Goal: Task Accomplishment & Management: Use online tool/utility

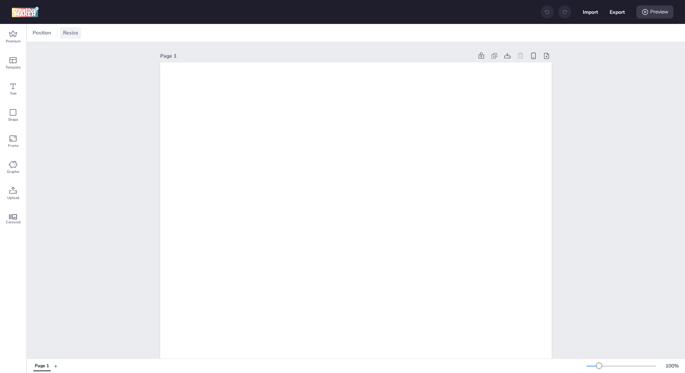
click at [71, 31] on span "Resize" at bounding box center [71, 33] width 18 height 8
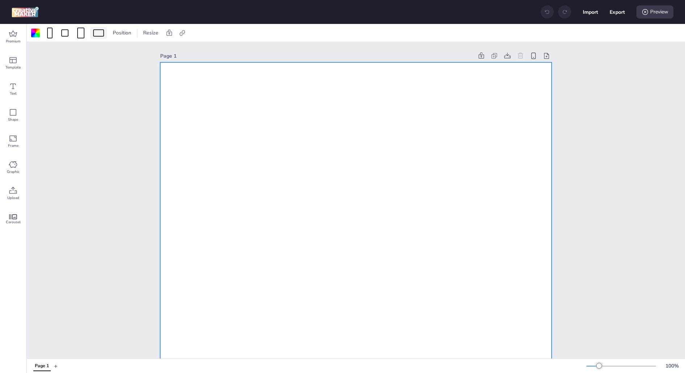
click at [102, 31] on div at bounding box center [98, 32] width 11 height 7
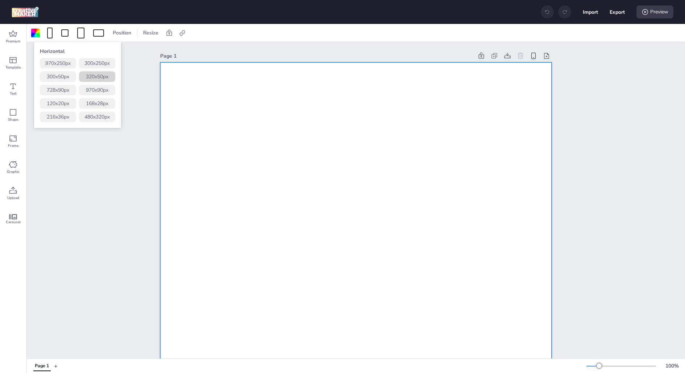
click at [101, 76] on button "320 x 50 px" at bounding box center [97, 76] width 36 height 11
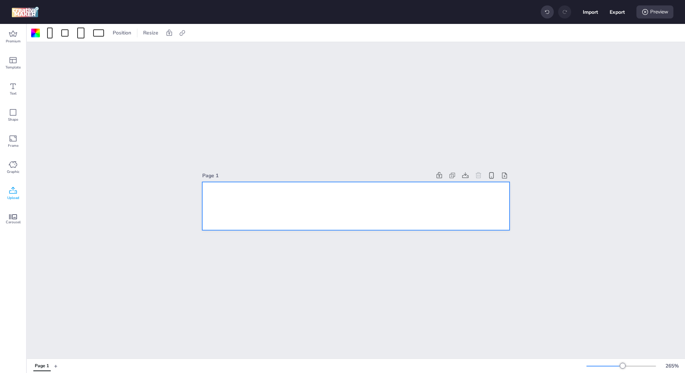
click at [16, 190] on icon at bounding box center [13, 190] width 9 height 9
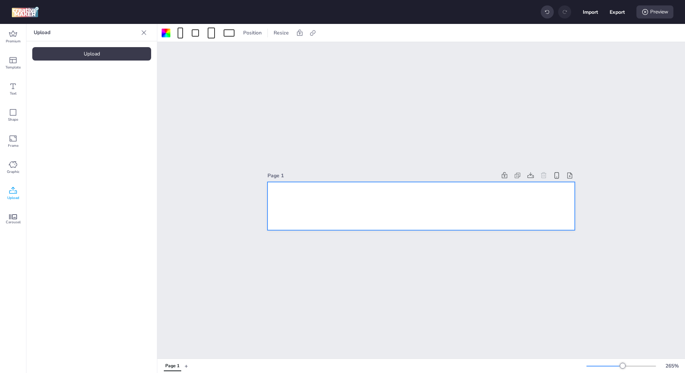
click at [97, 55] on div "Upload" at bounding box center [91, 53] width 119 height 13
click at [73, 97] on img at bounding box center [61, 101] width 44 height 8
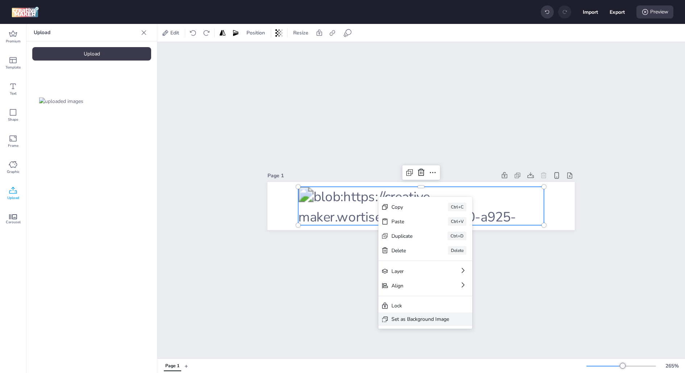
click at [404, 317] on div "Set as Background Image" at bounding box center [420, 319] width 58 height 8
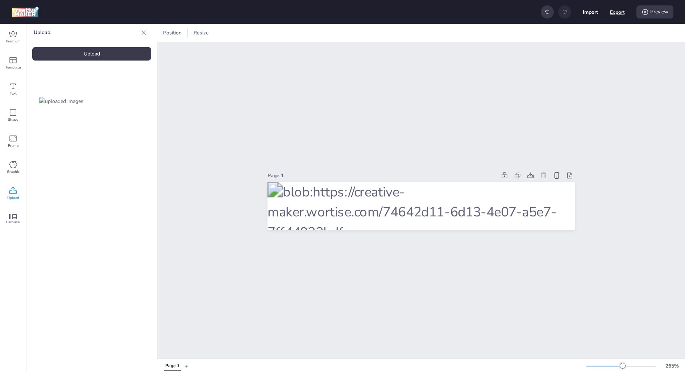
click at [615, 13] on button "Export" at bounding box center [617, 12] width 15 height 15
select select "html"
click at [593, 40] on span "HTML" at bounding box center [580, 42] width 51 height 7
click at [587, 55] on span "HTML" at bounding box center [582, 57] width 52 height 7
select select
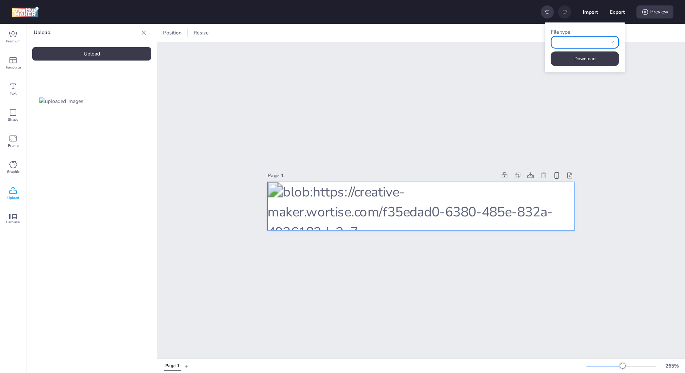
click at [333, 204] on div at bounding box center [420, 206] width 307 height 48
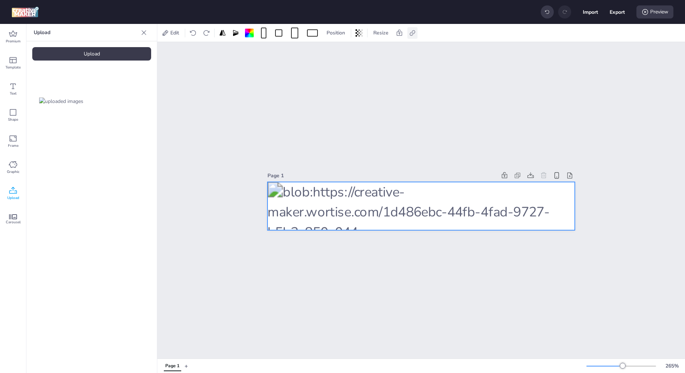
click at [409, 36] on icon at bounding box center [412, 32] width 7 height 7
click at [361, 52] on span "Activate hyperlink" at bounding box center [365, 51] width 40 height 8
click at [340, 52] on input "Activate hyperlink" at bounding box center [338, 54] width 5 height 5
checkbox input "true"
click at [357, 84] on input "[URL][DOMAIN_NAME]" at bounding box center [374, 87] width 66 height 8
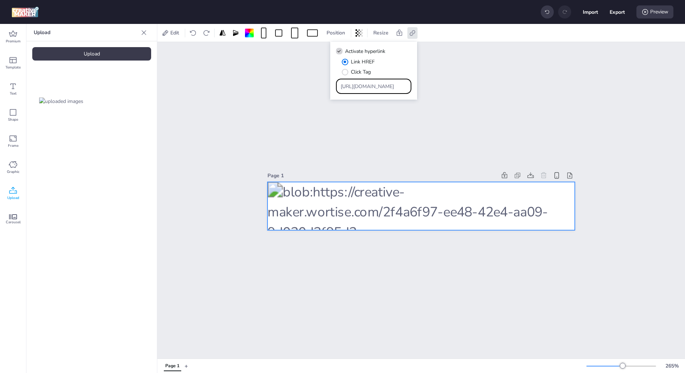
click at [357, 84] on input "[URL][DOMAIN_NAME]" at bounding box center [374, 87] width 66 height 8
paste input "[DOMAIN_NAME][URL]"
type input "[URL][DOMAIN_NAME]"
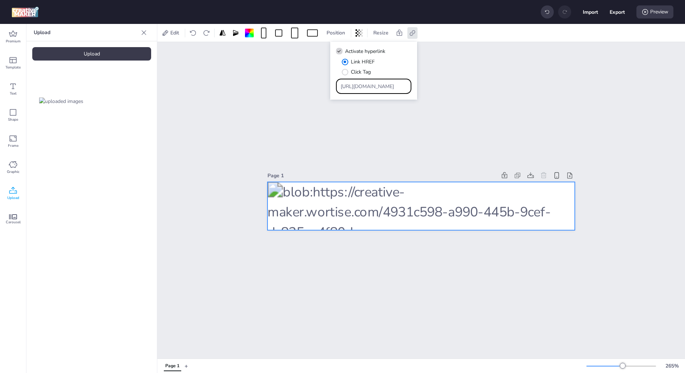
click at [510, 18] on div "Import Export Preview" at bounding box center [342, 12] width 685 height 24
click at [613, 12] on button "Export" at bounding box center [617, 12] width 15 height 15
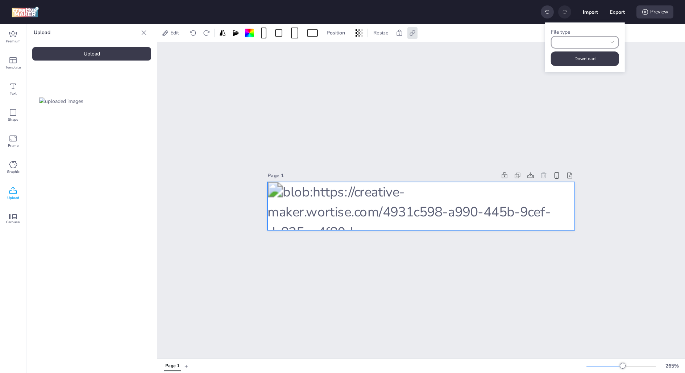
click at [582, 41] on div "fileType" at bounding box center [580, 42] width 51 height 11
click at [578, 61] on span "HTML" at bounding box center [582, 57] width 52 height 7
type input "html"
select select "html"
click at [578, 61] on button "Download" at bounding box center [585, 58] width 68 height 14
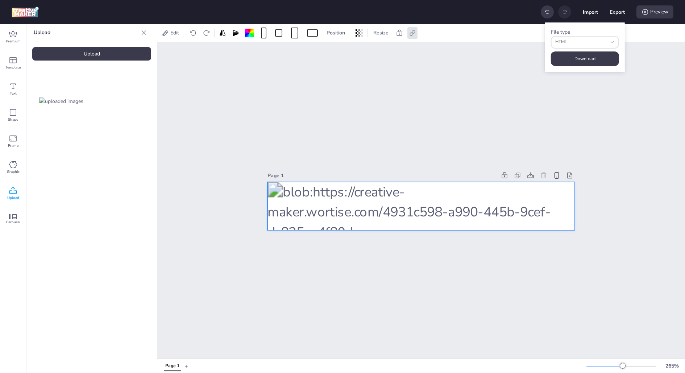
click at [150, 33] on div "Upload" at bounding box center [91, 32] width 130 height 17
click at [142, 33] on icon at bounding box center [143, 32] width 7 height 7
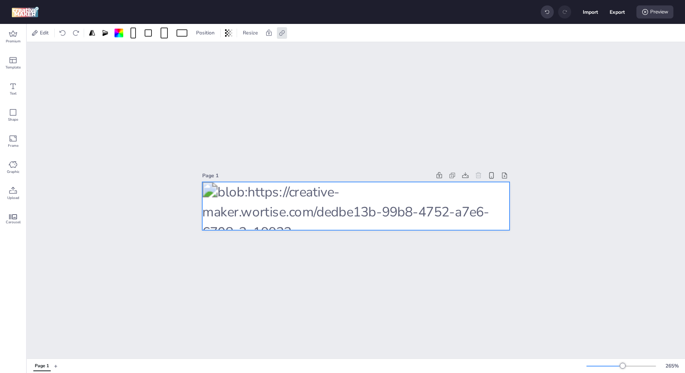
click at [479, 175] on icon at bounding box center [478, 175] width 5 height 6
click at [50, 369] on button "Page 1" at bounding box center [42, 366] width 22 height 10
click at [242, 210] on div at bounding box center [355, 206] width 307 height 48
click at [477, 174] on icon at bounding box center [478, 175] width 7 height 7
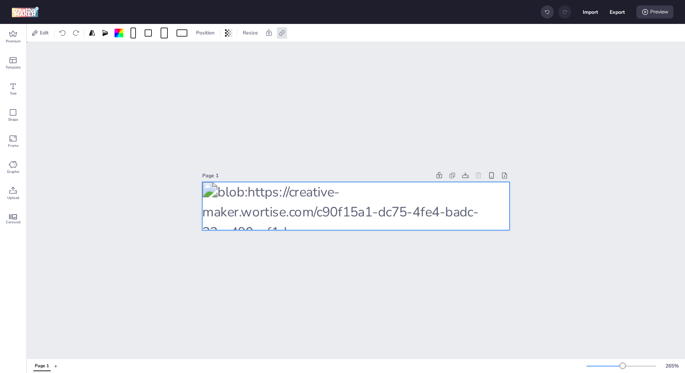
click at [471, 190] on div at bounding box center [355, 206] width 307 height 48
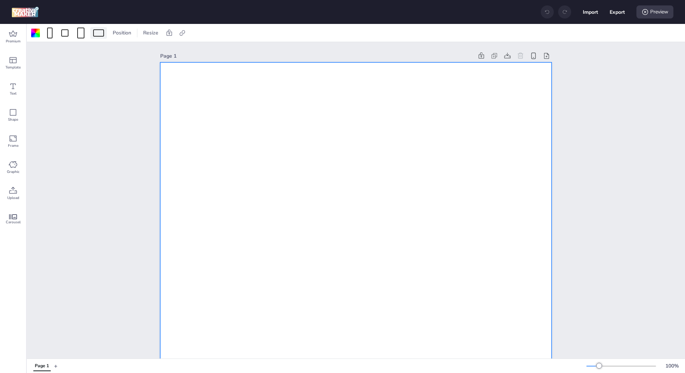
click at [97, 34] on div at bounding box center [98, 32] width 11 height 7
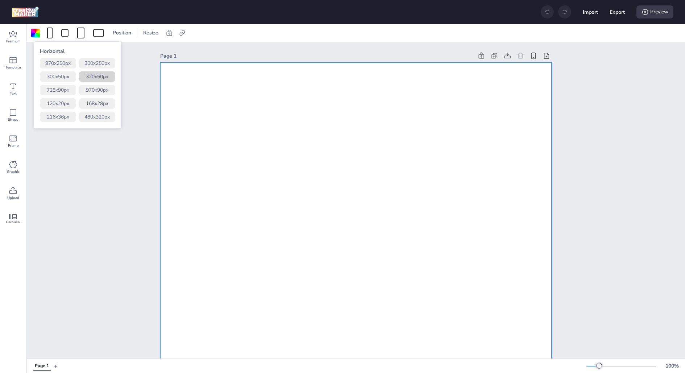
click at [104, 75] on button "320 x 50 px" at bounding box center [97, 76] width 36 height 11
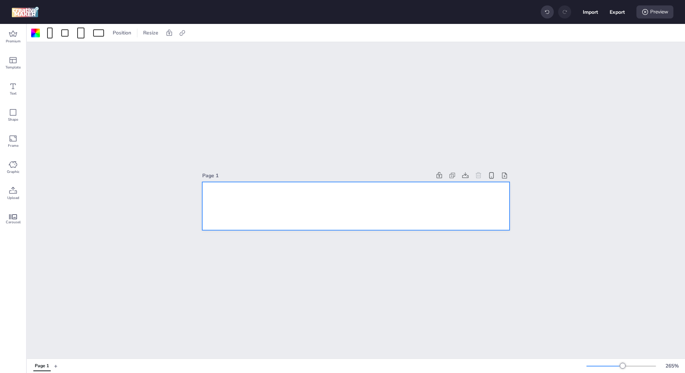
click at [243, 203] on div at bounding box center [355, 206] width 307 height 48
click at [18, 197] on span "Upload" at bounding box center [13, 198] width 12 height 6
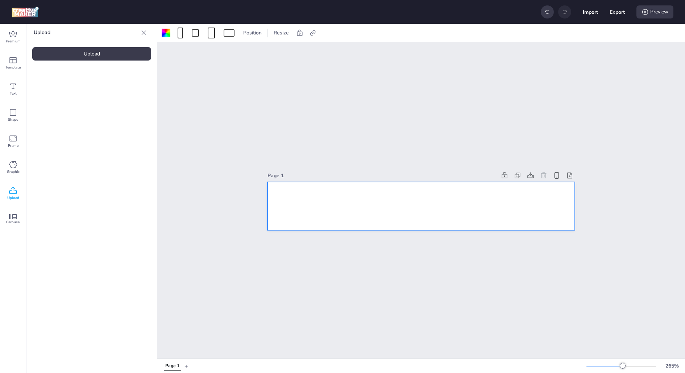
click at [113, 49] on div "Upload" at bounding box center [91, 53] width 119 height 13
click at [86, 111] on div at bounding box center [61, 101] width 58 height 58
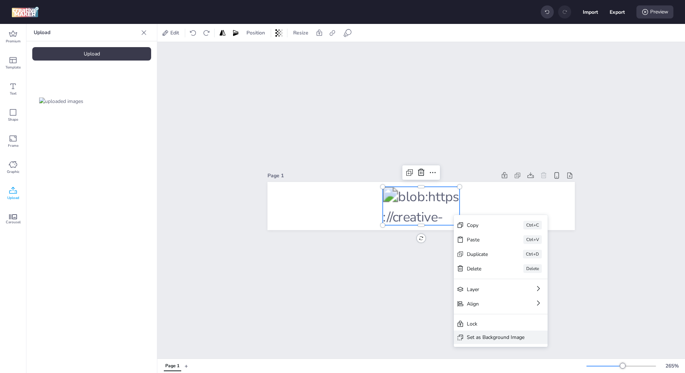
click at [499, 339] on div "Set as Background Image" at bounding box center [496, 337] width 58 height 8
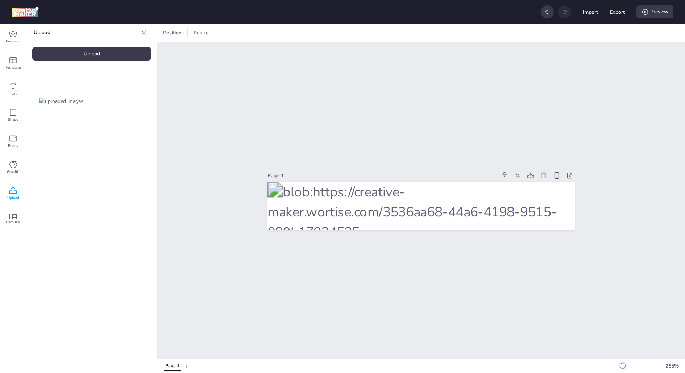
click at [494, 299] on div "Page 1" at bounding box center [421, 200] width 528 height 316
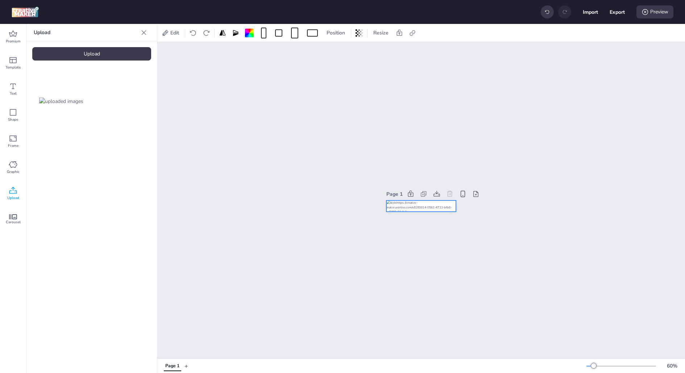
click at [441, 208] on div at bounding box center [421, 205] width 70 height 11
click at [415, 37] on div at bounding box center [412, 33] width 10 height 12
click at [373, 52] on span "Activate hyperlink" at bounding box center [365, 51] width 40 height 8
click at [340, 52] on input "Activate hyperlink" at bounding box center [338, 54] width 5 height 5
checkbox input "true"
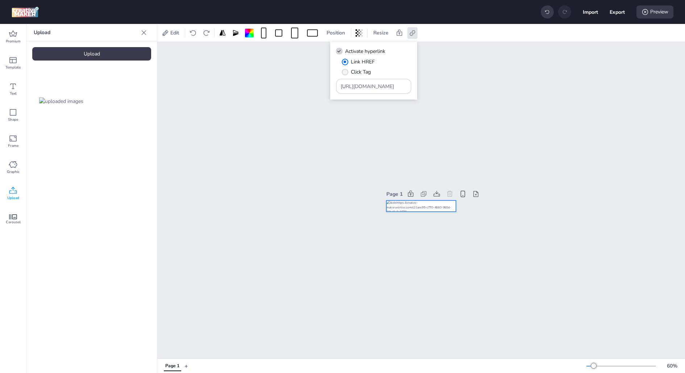
click at [366, 88] on input "[URL][DOMAIN_NAME]" at bounding box center [374, 87] width 66 height 8
paste input "ww.mallplaza.com/cl/45-aniversario-cmr-puntos?utm_source=wortise&utm_medium=pus…"
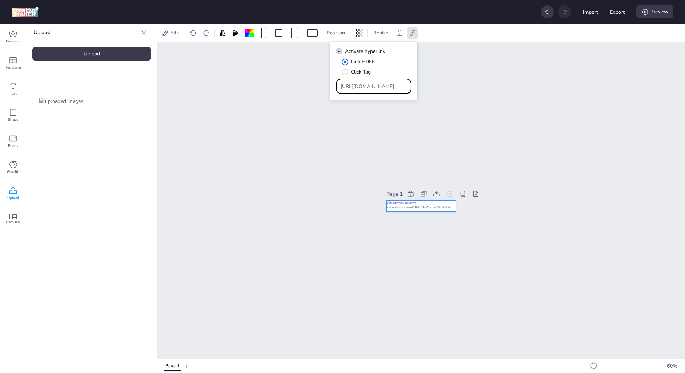
type input "https://www.mallplaza.com/cl/45-aniversario-cmr-puntos?utm_source=wortise&utm_m…"
click at [407, 66] on div "Link HREF Click Tag" at bounding box center [377, 67] width 70 height 18
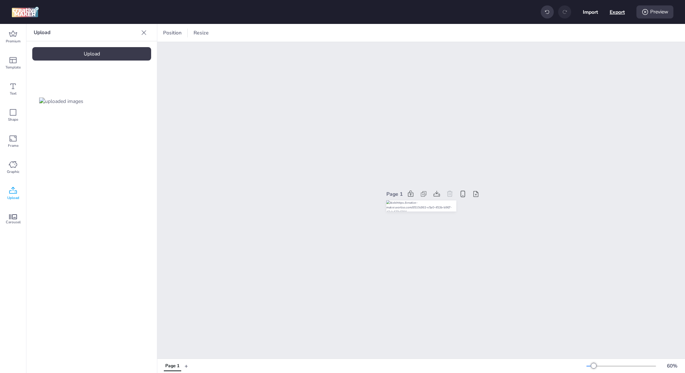
click at [616, 12] on button "Export" at bounding box center [617, 11] width 15 height 15
select select "html"
click at [587, 63] on button "Download" at bounding box center [585, 58] width 66 height 14
click at [582, 57] on button "Download" at bounding box center [585, 58] width 68 height 14
